Goal: Information Seeking & Learning: Learn about a topic

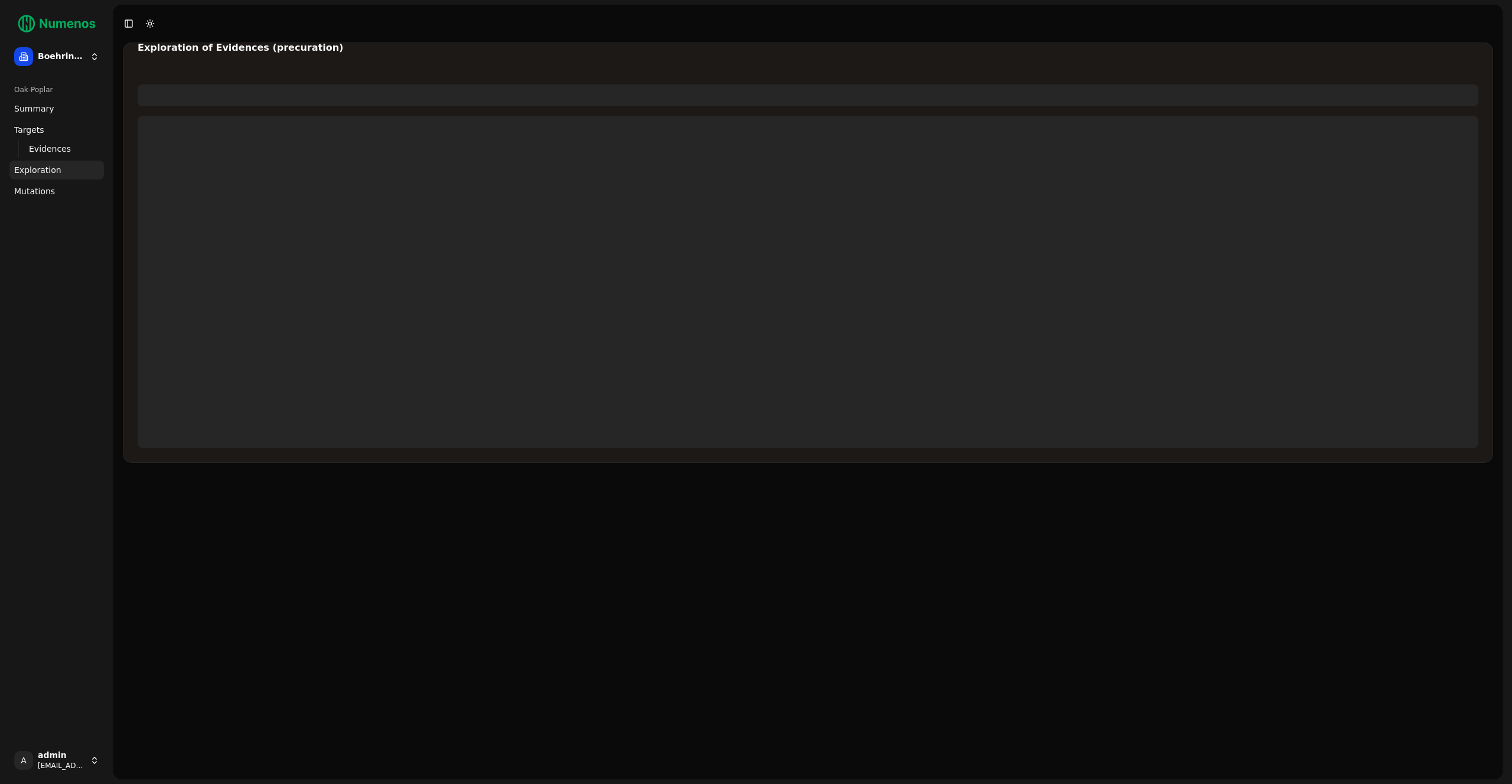
click at [43, 191] on span "Mutations" at bounding box center [34, 192] width 41 height 12
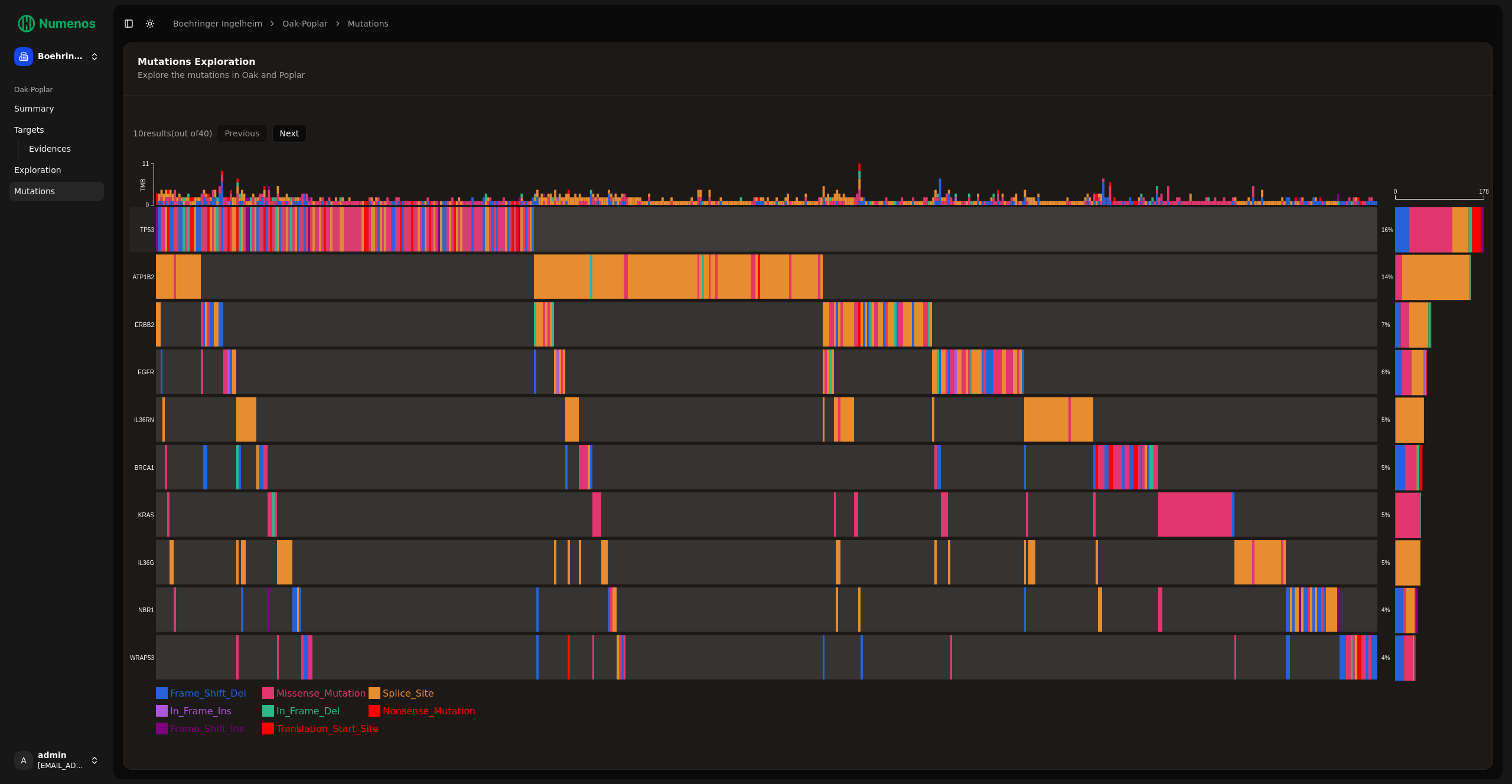
click at [339, 219] on rect at bounding box center [753, 230] width 1248 height 45
